Goal: Information Seeking & Learning: Learn about a topic

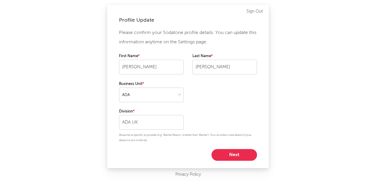
click at [222, 148] on div "Please confirm your Sodatone profile details. You can update this information a…" at bounding box center [188, 94] width 138 height 133
click at [223, 156] on button "Next" at bounding box center [233, 155] width 45 height 12
select select "marketing"
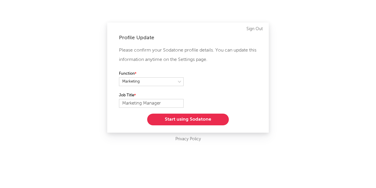
click at [206, 119] on button "Start using Sodatone" at bounding box center [188, 120] width 82 height 12
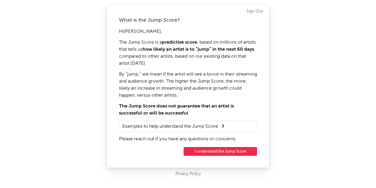
click at [212, 156] on button "I understand the Jump Score" at bounding box center [219, 151] width 73 height 9
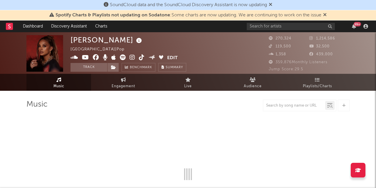
scroll to position [-1, 0]
click at [281, 28] on input "text" at bounding box center [290, 26] width 88 height 7
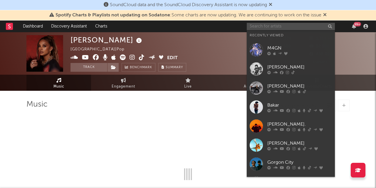
scroll to position [0, 0]
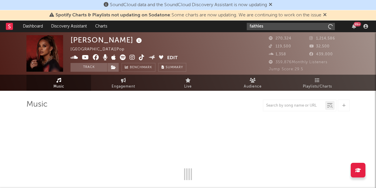
type input "faithless"
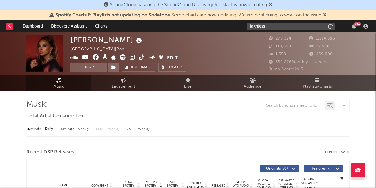
select select "6m"
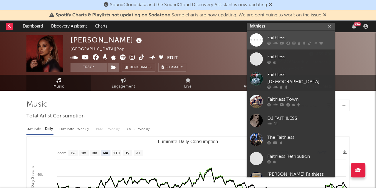
type input "faithless"
click at [270, 38] on div "Faithless" at bounding box center [299, 38] width 65 height 7
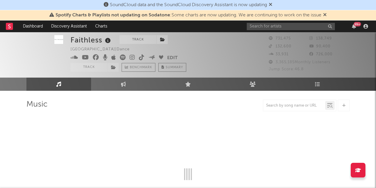
select select "6m"
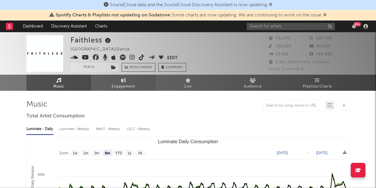
click at [119, 80] on link "Engagement" at bounding box center [123, 83] width 65 height 16
select select "1w"
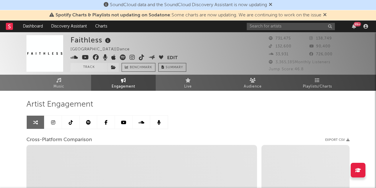
click at [53, 127] on link at bounding box center [53, 122] width 18 height 13
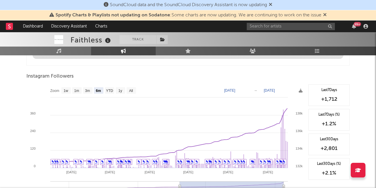
scroll to position [643, 0]
click at [118, 92] on rect at bounding box center [120, 90] width 9 height 6
select select "1y"
type input "[DATE]"
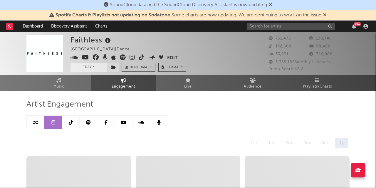
scroll to position [0, 0]
click at [70, 125] on link at bounding box center [71, 122] width 18 height 13
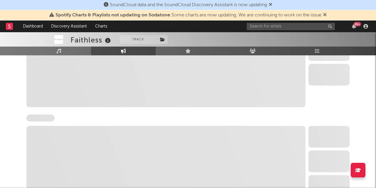
select select "6m"
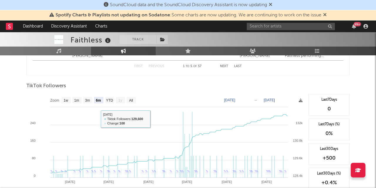
scroll to position [540, 0]
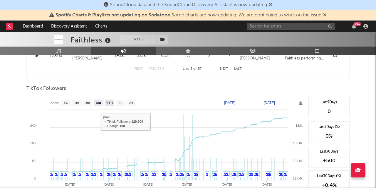
click at [109, 104] on text "YTD" at bounding box center [109, 103] width 7 height 4
select select "YTD"
type input "[DATE]"
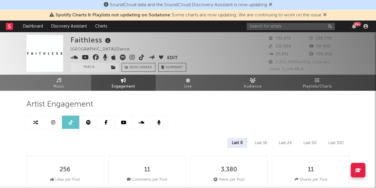
scroll to position [0, 0]
click at [108, 123] on link at bounding box center [106, 122] width 18 height 13
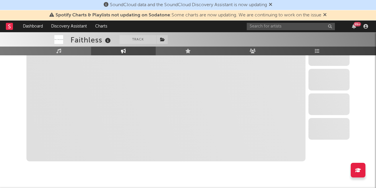
scroll to position [258, 0]
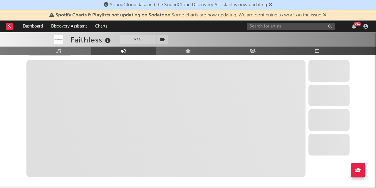
select select "6m"
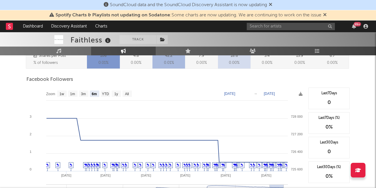
scroll to position [228, 0]
